Goal: Information Seeking & Learning: Learn about a topic

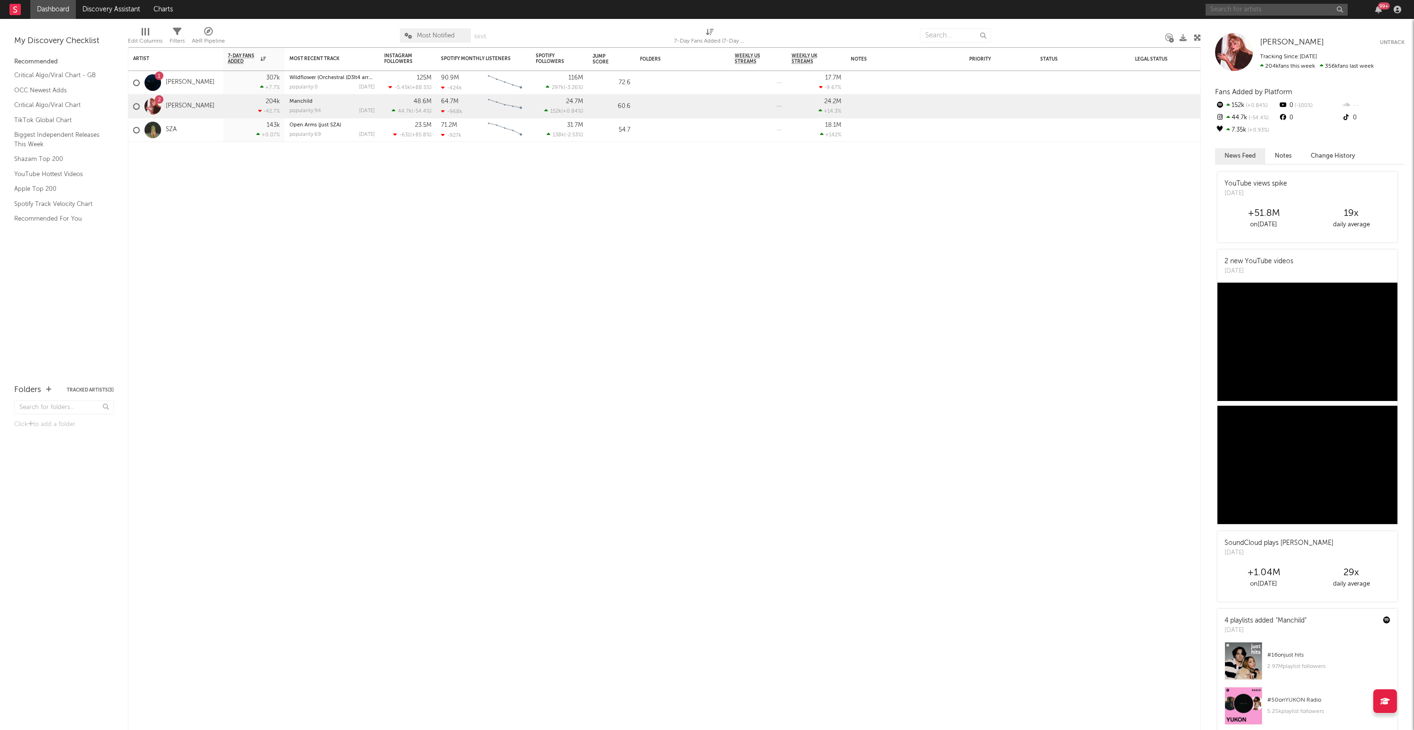
click at [1235, 9] on input "text" at bounding box center [1277, 10] width 142 height 12
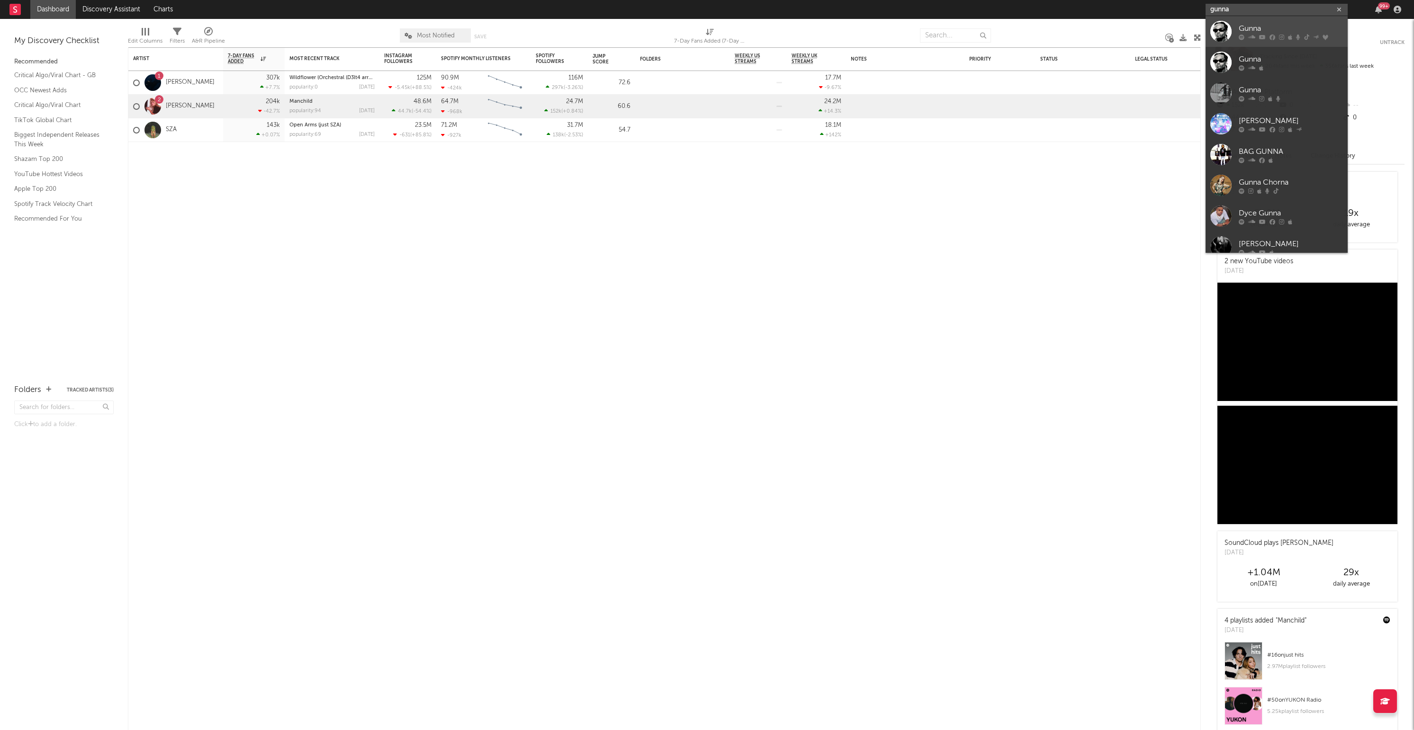
type input "gunna"
click at [1288, 25] on div "Gunna" at bounding box center [1291, 28] width 104 height 11
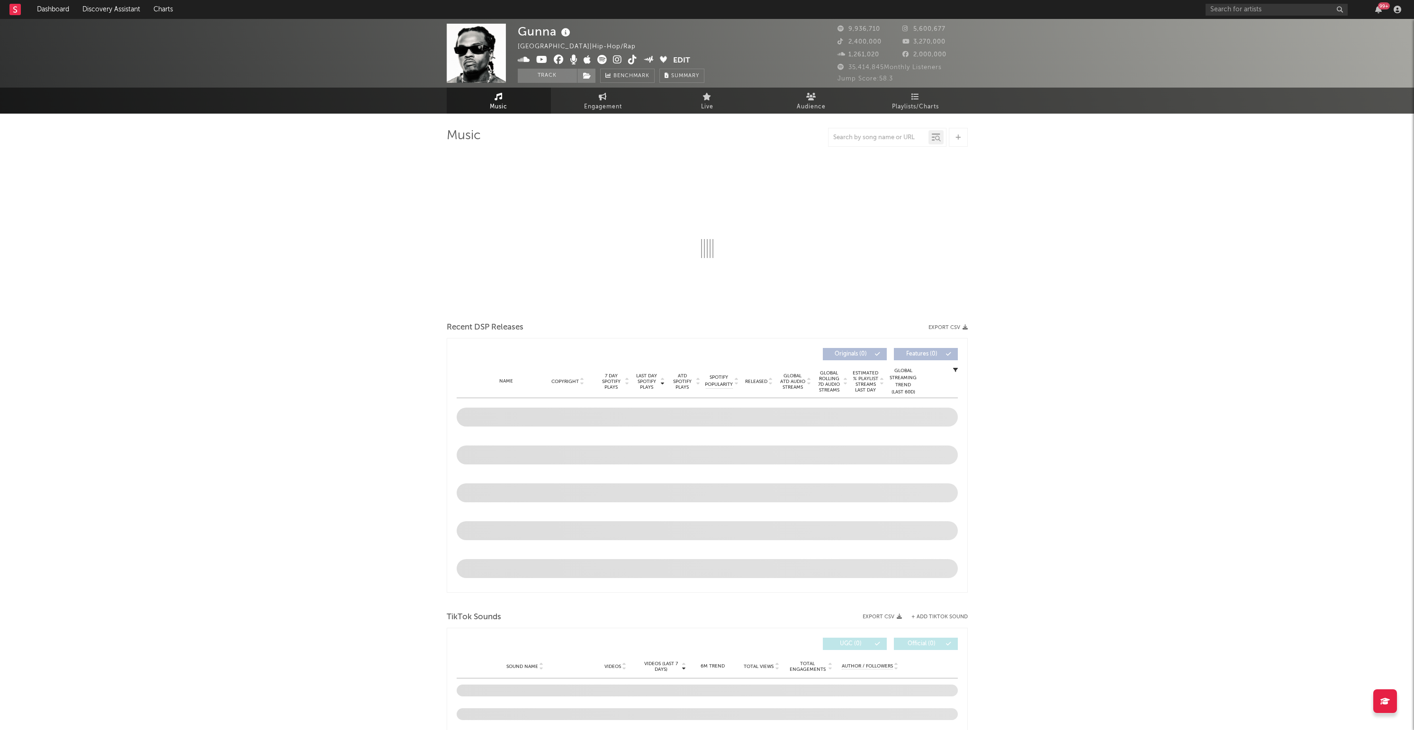
select select "6m"
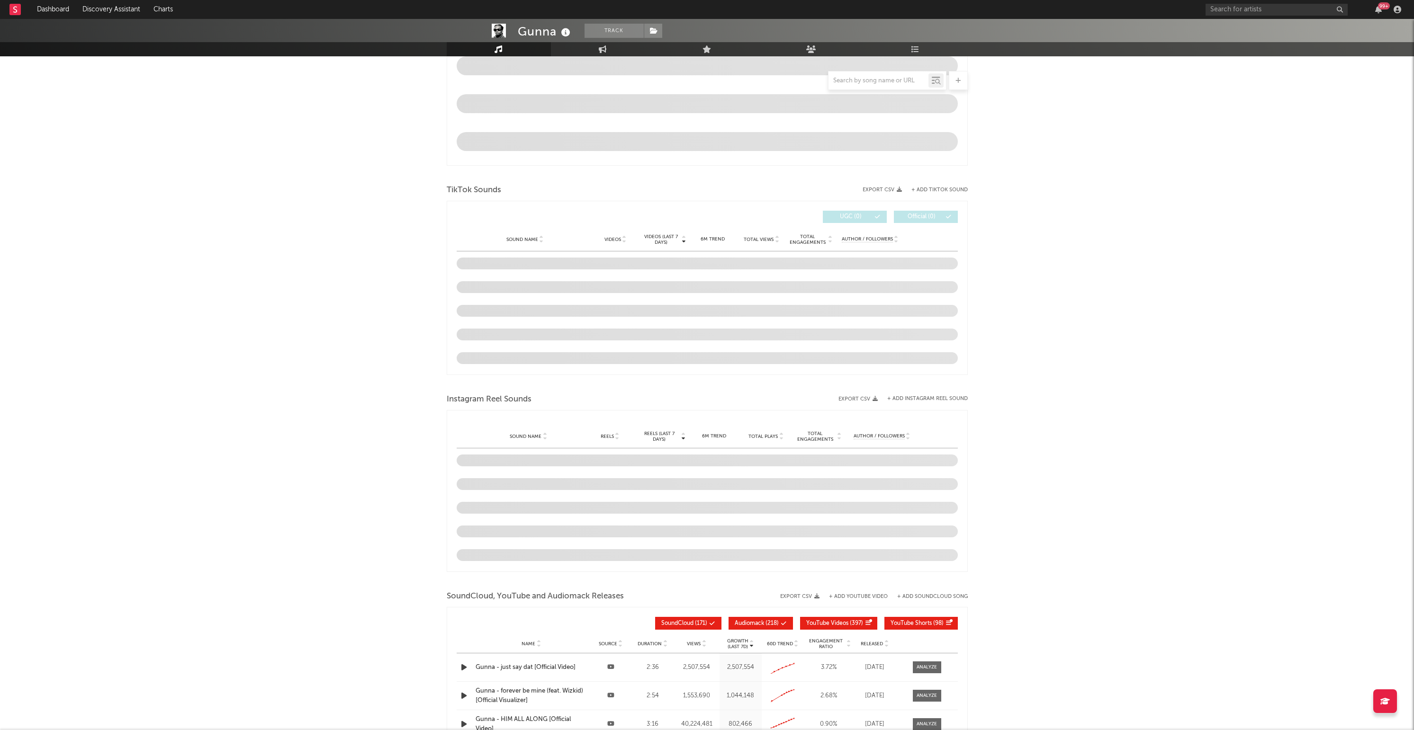
scroll to position [367, 0]
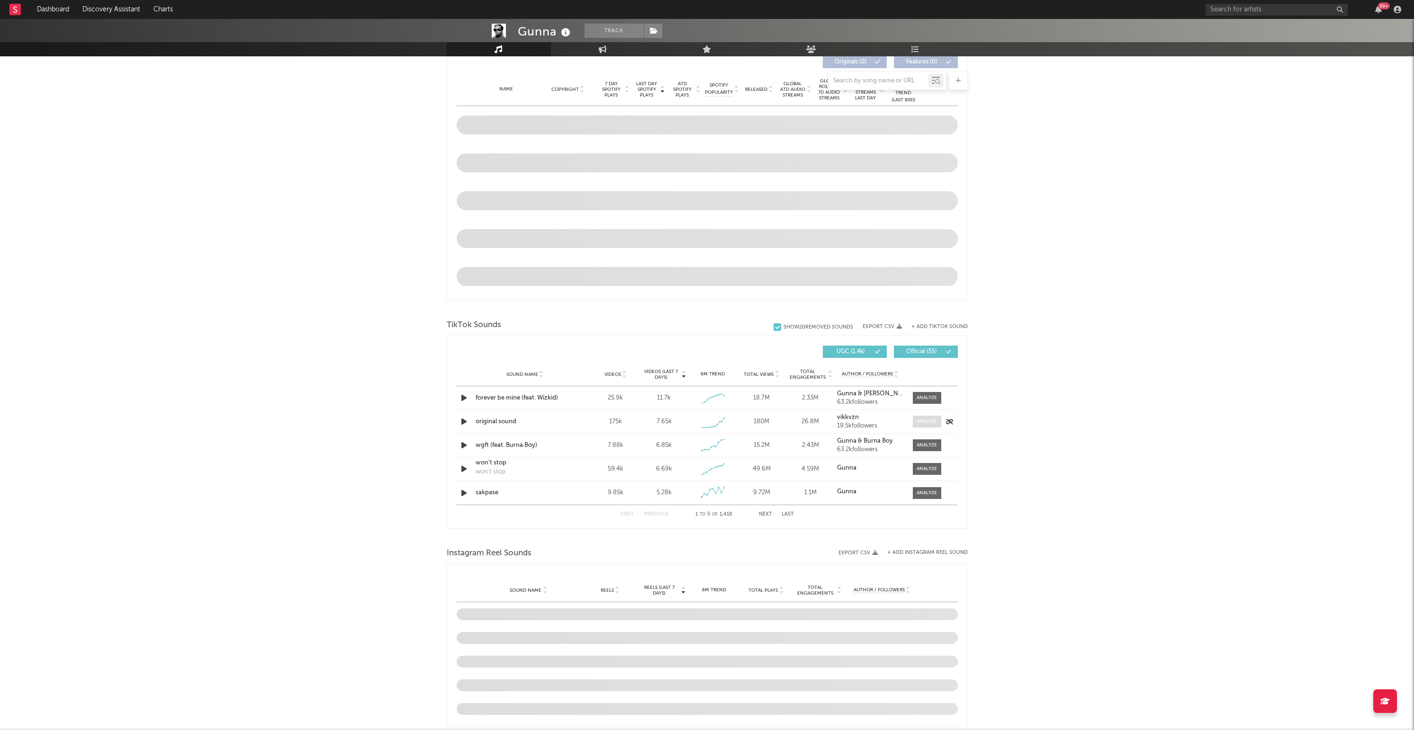
click at [919, 423] on div at bounding box center [927, 421] width 20 height 7
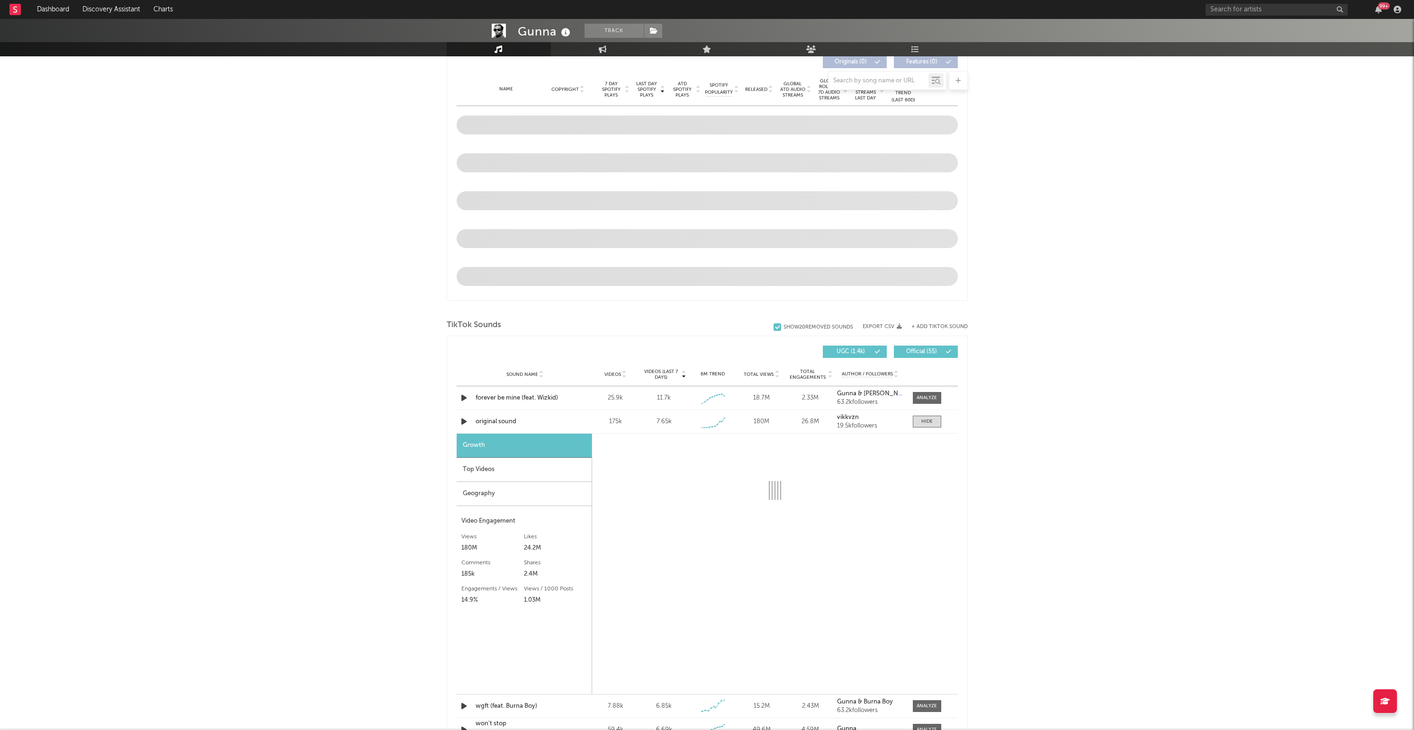
select select "6m"
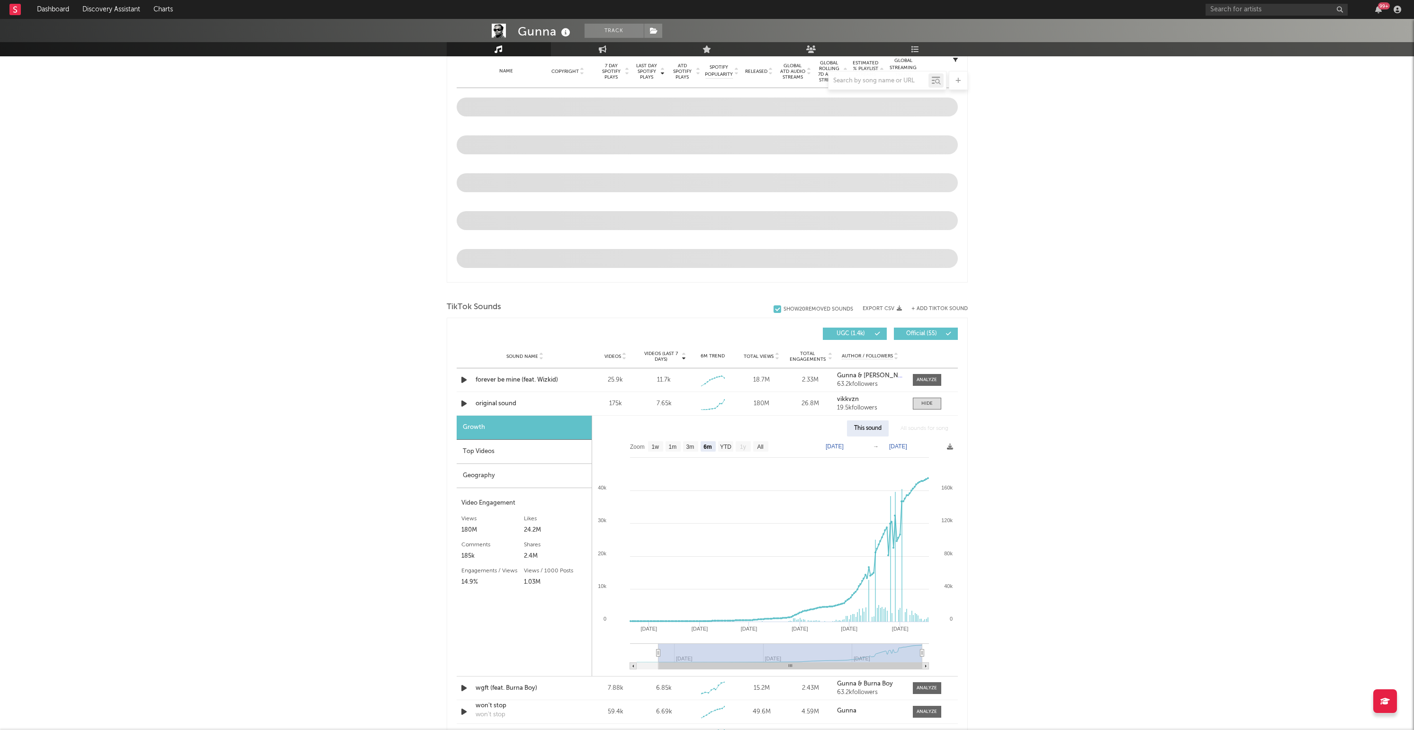
scroll to position [389, 0]
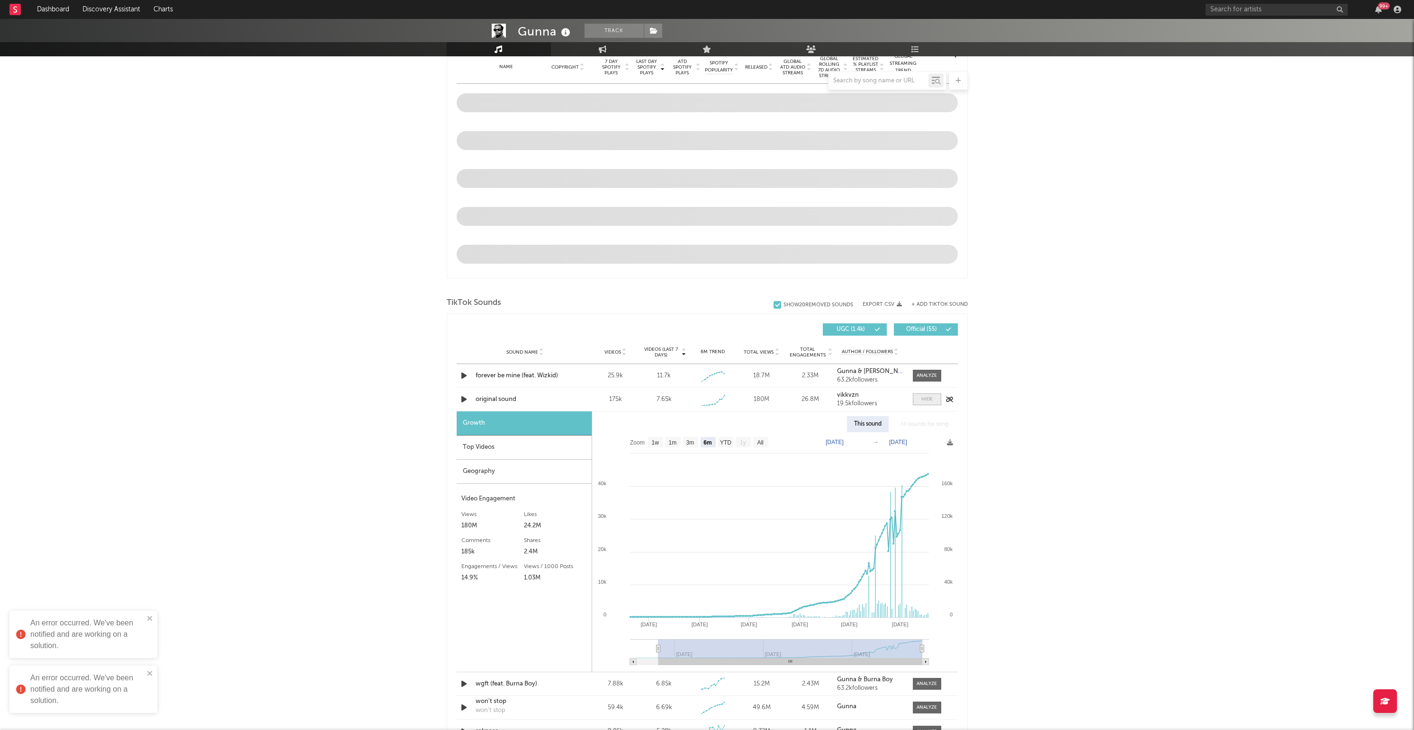
click at [922, 403] on div at bounding box center [926, 399] width 11 height 7
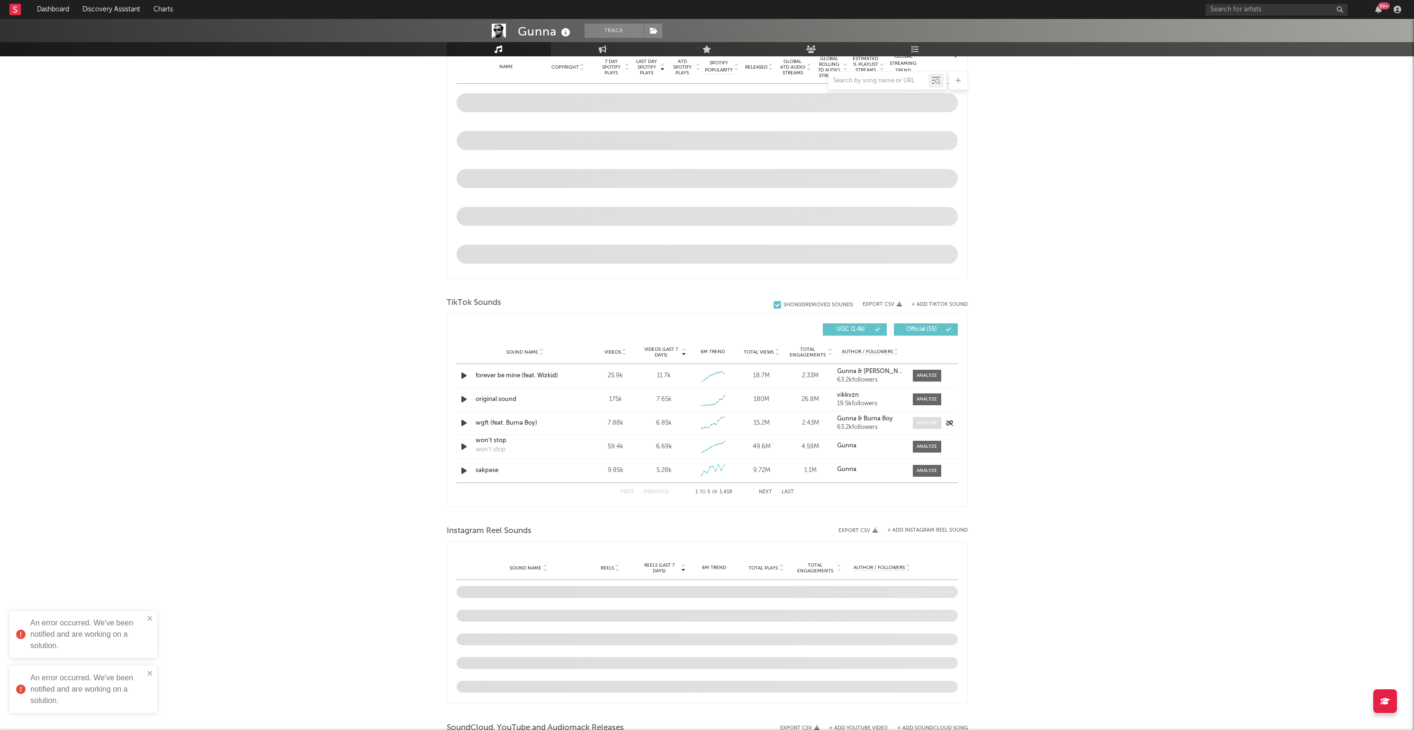
click at [927, 424] on div at bounding box center [927, 423] width 20 height 7
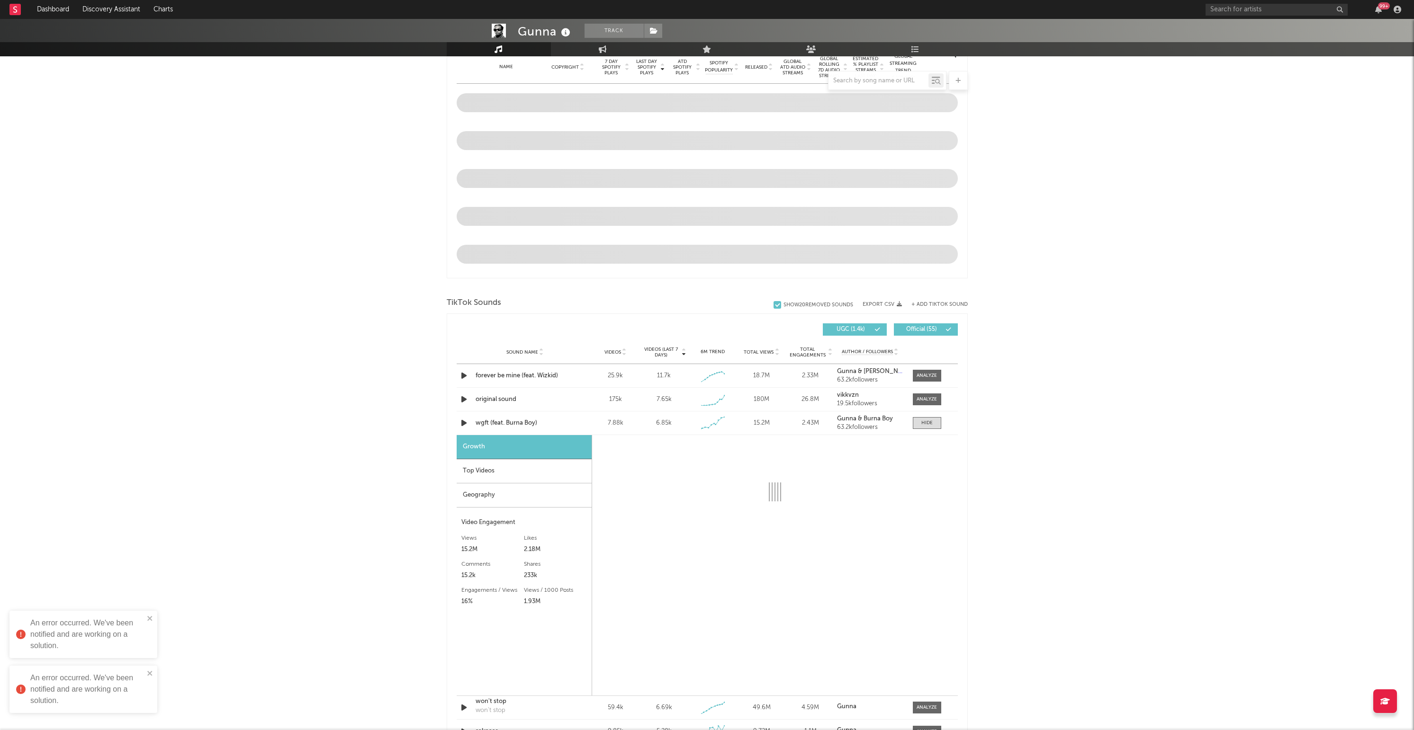
select select "1w"
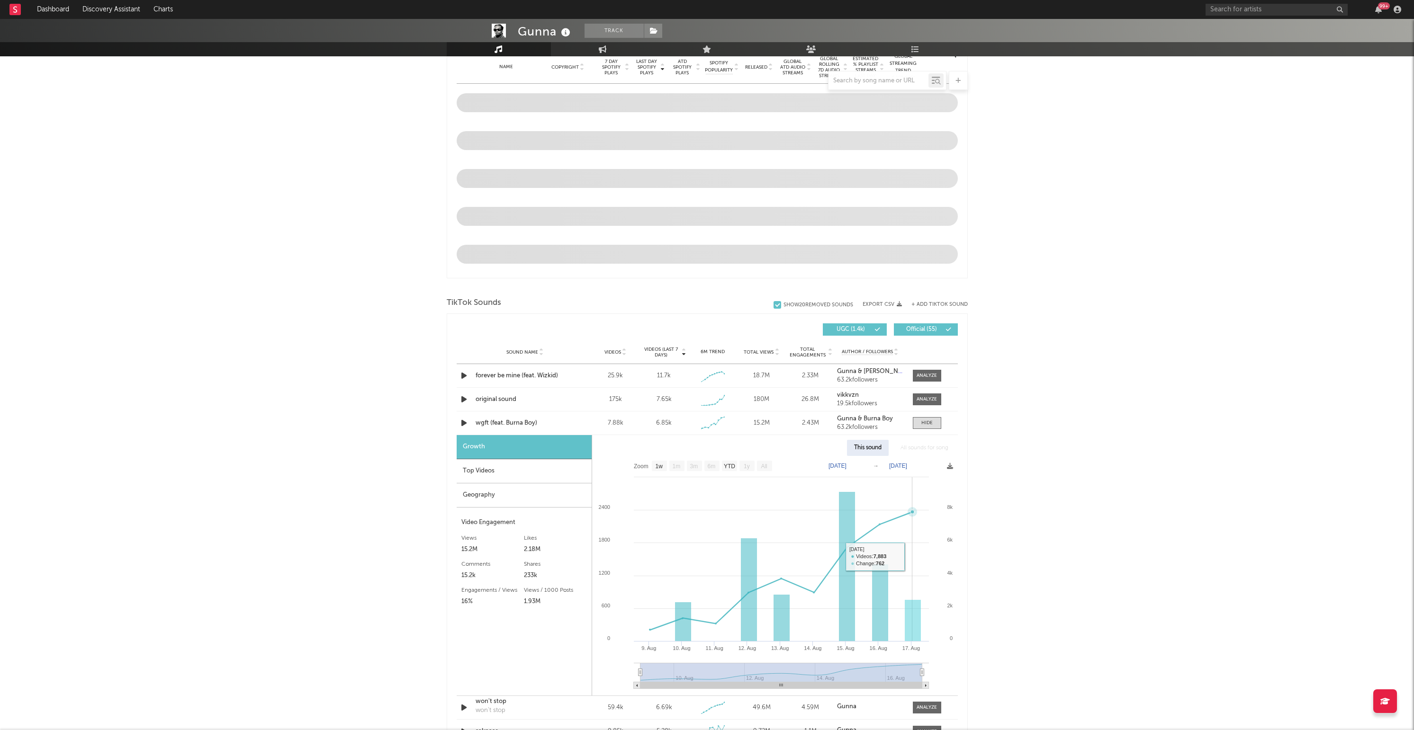
click at [914, 577] on rect at bounding box center [774, 576] width 365 height 240
click at [916, 616] on rect at bounding box center [913, 621] width 16 height 42
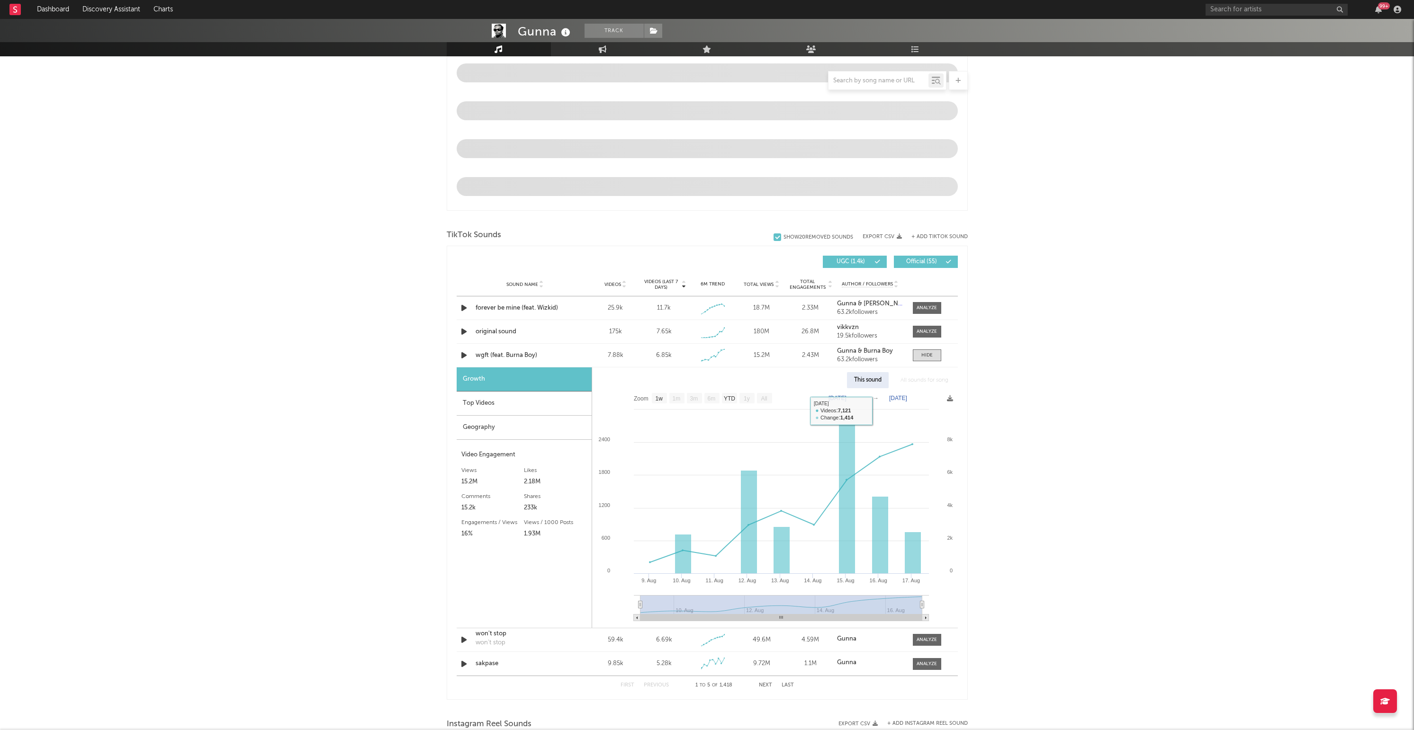
click at [874, 378] on div "This sound" at bounding box center [868, 380] width 42 height 16
click at [863, 382] on div "This sound" at bounding box center [868, 380] width 42 height 16
click at [483, 376] on div "Growth" at bounding box center [524, 380] width 135 height 24
click at [471, 378] on div "Growth" at bounding box center [524, 380] width 135 height 24
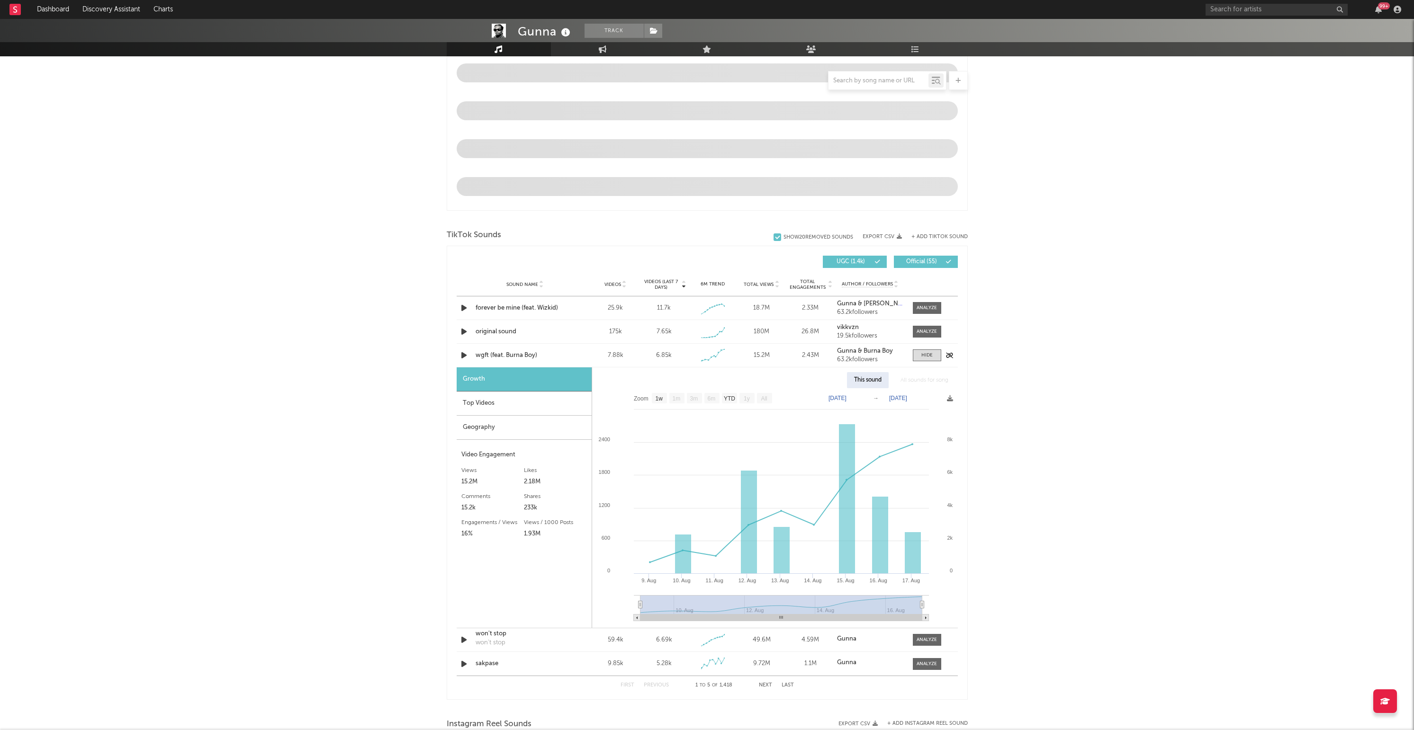
click at [484, 355] on div "wgft (feat. Burna Boy)" at bounding box center [525, 355] width 99 height 9
click at [927, 309] on div at bounding box center [927, 308] width 20 height 7
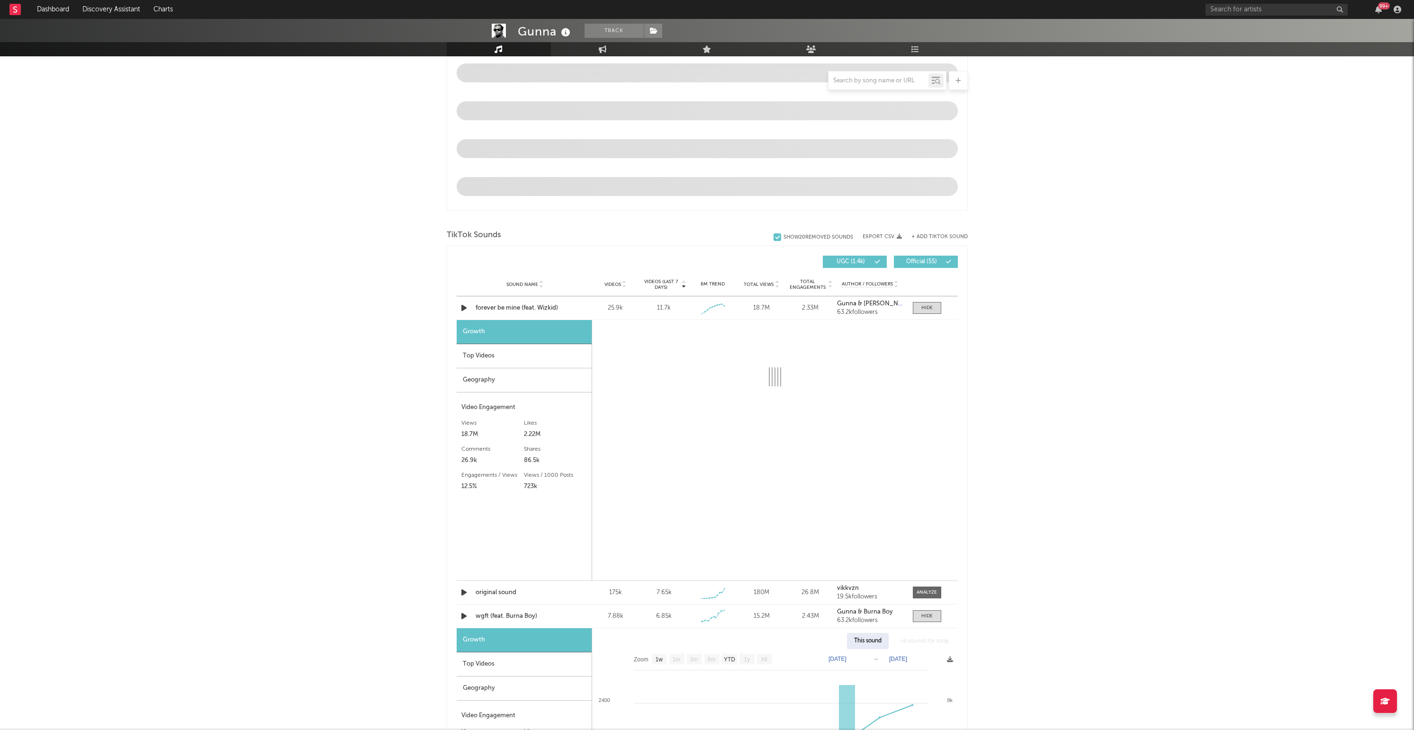
select select "1w"
